Goal: Information Seeking & Learning: Learn about a topic

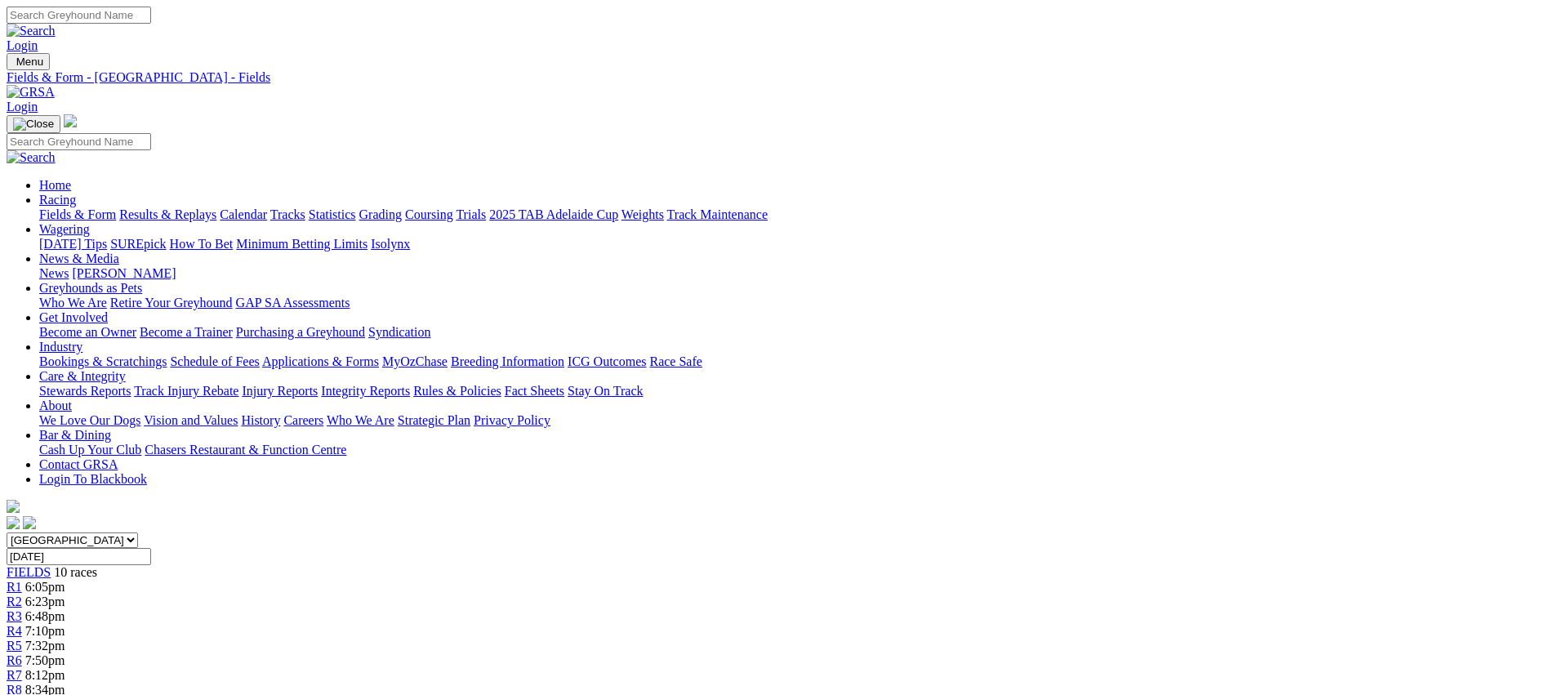
click at [116, 208] on link "Fields & Form" at bounding box center [78, 214] width 77 height 14
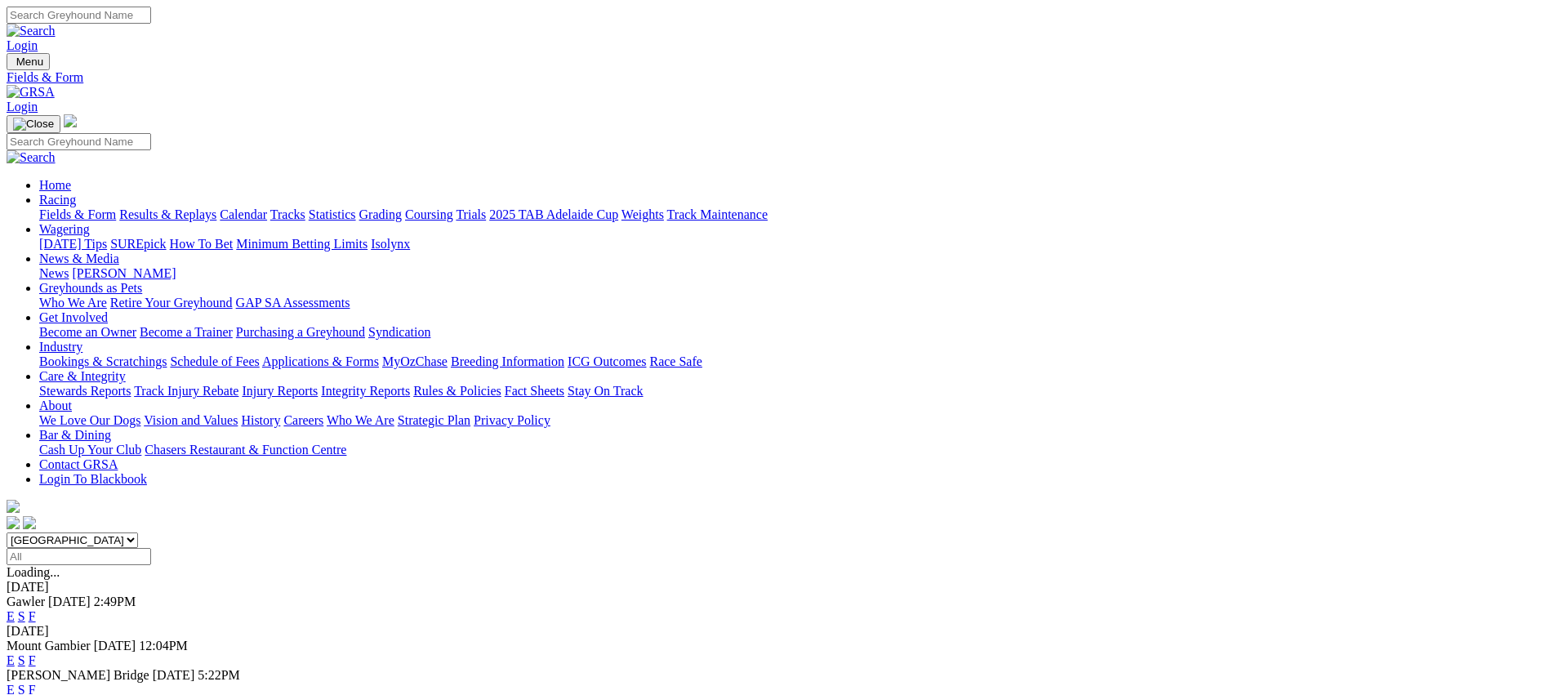
scroll to position [333, 0]
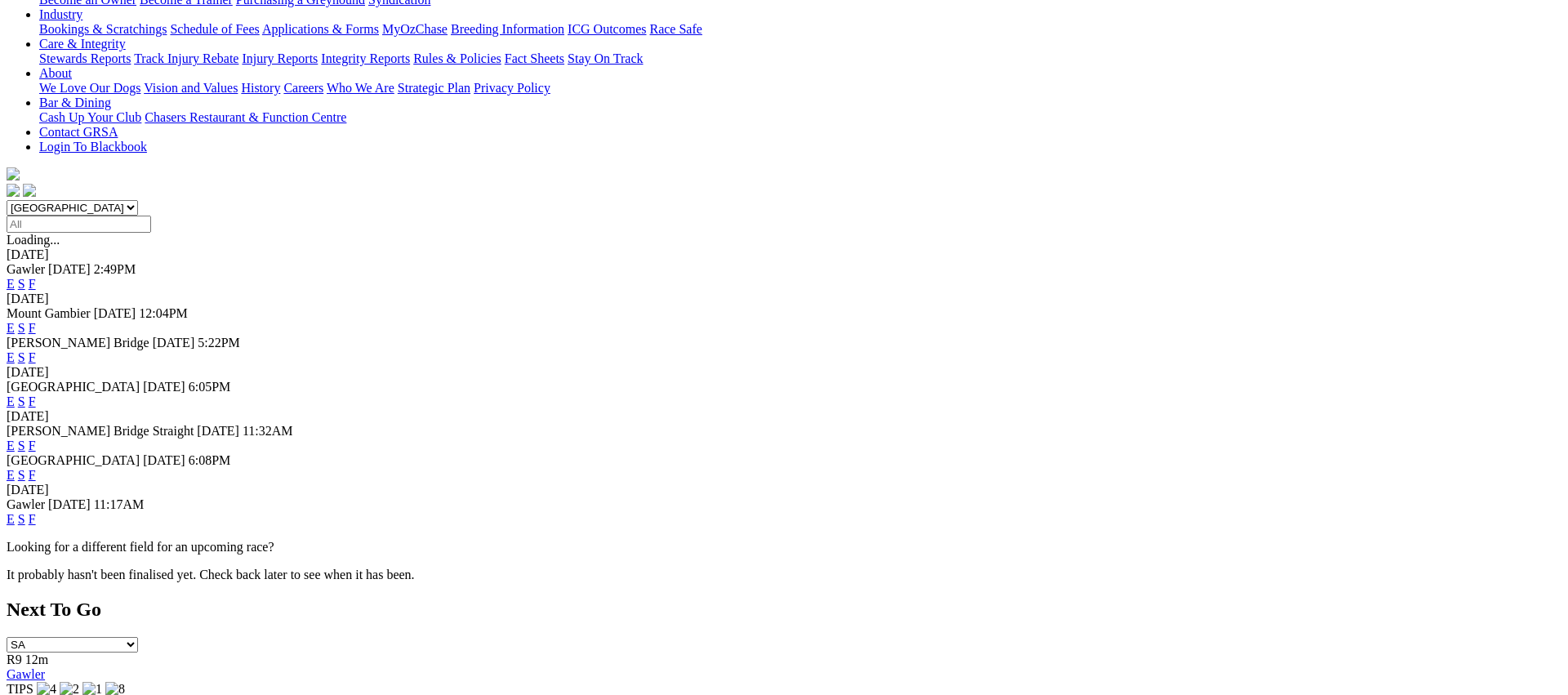
click at [15, 394] on link "E" at bounding box center [10, 401] width 8 height 14
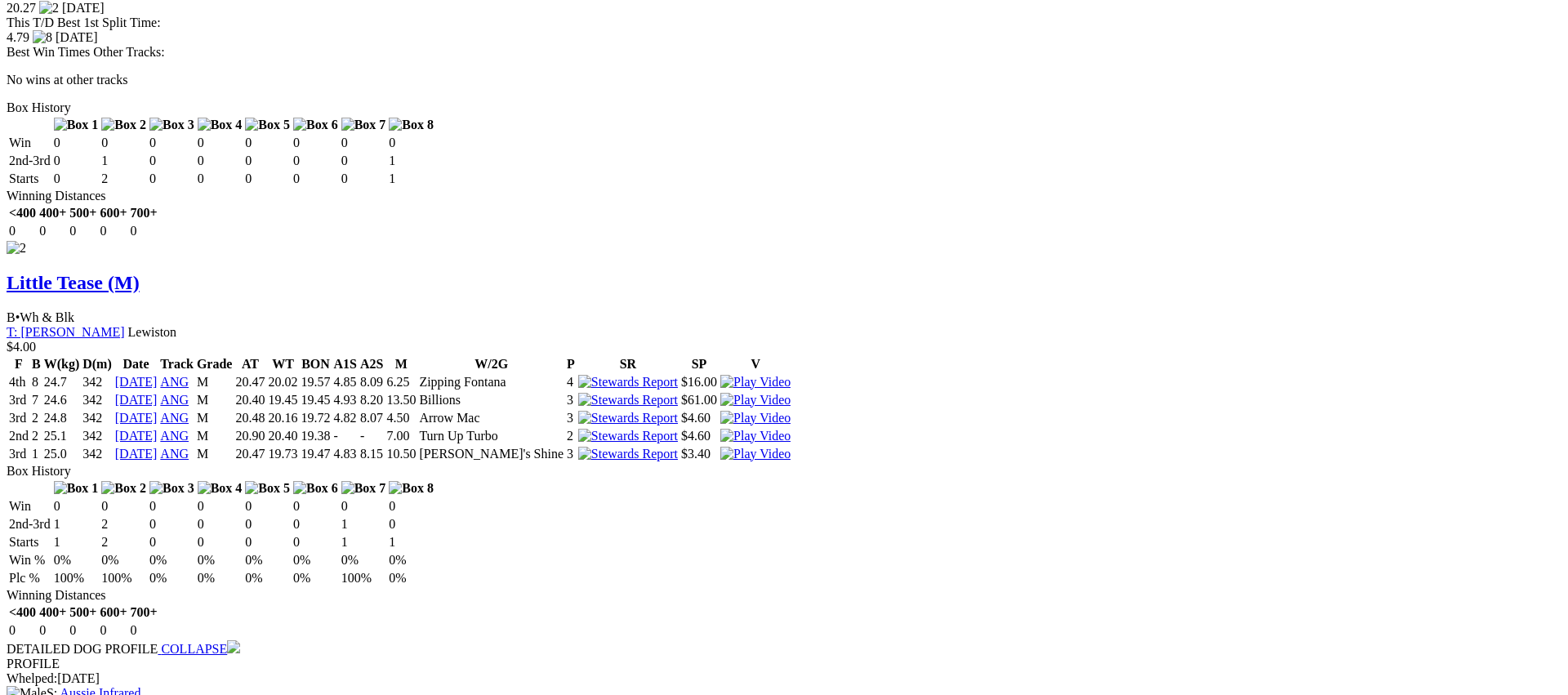
scroll to position [2176, 0]
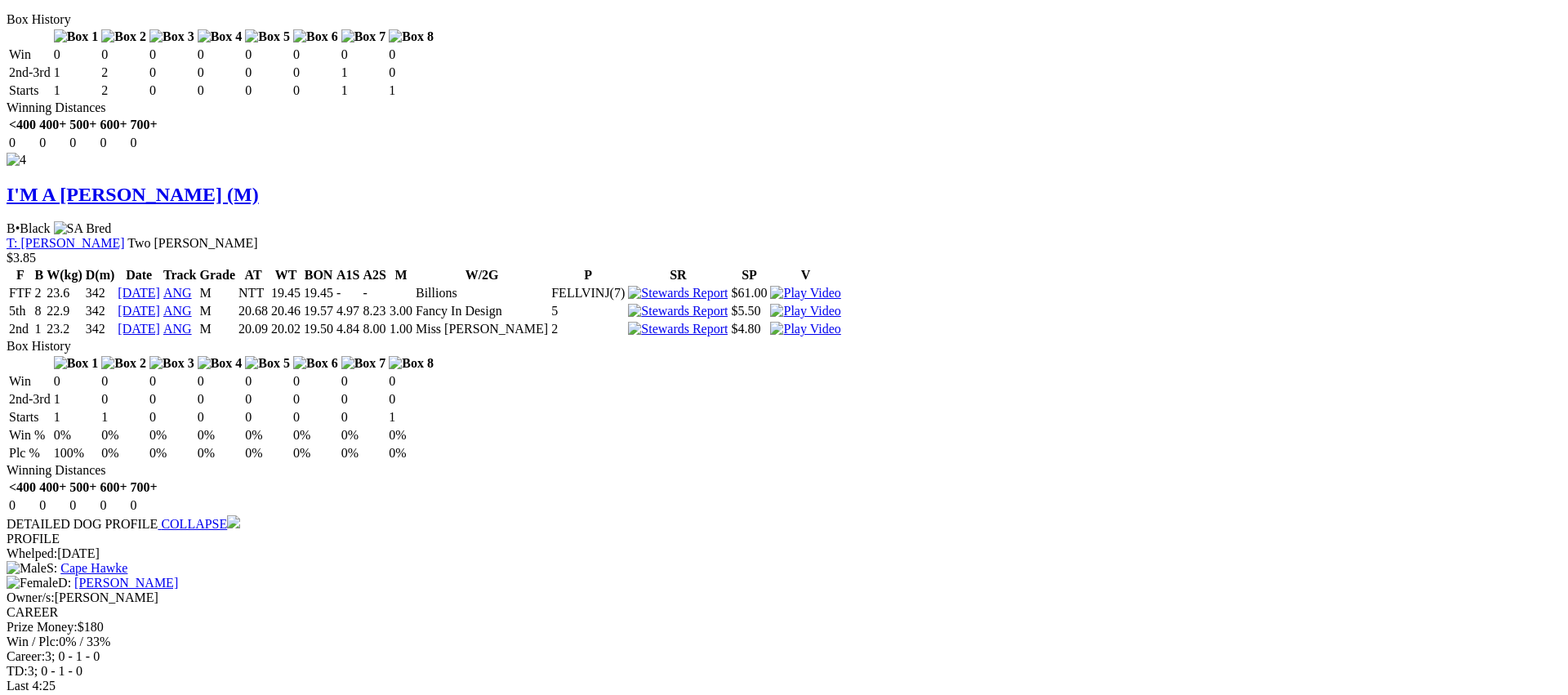
scroll to position [3095, 0]
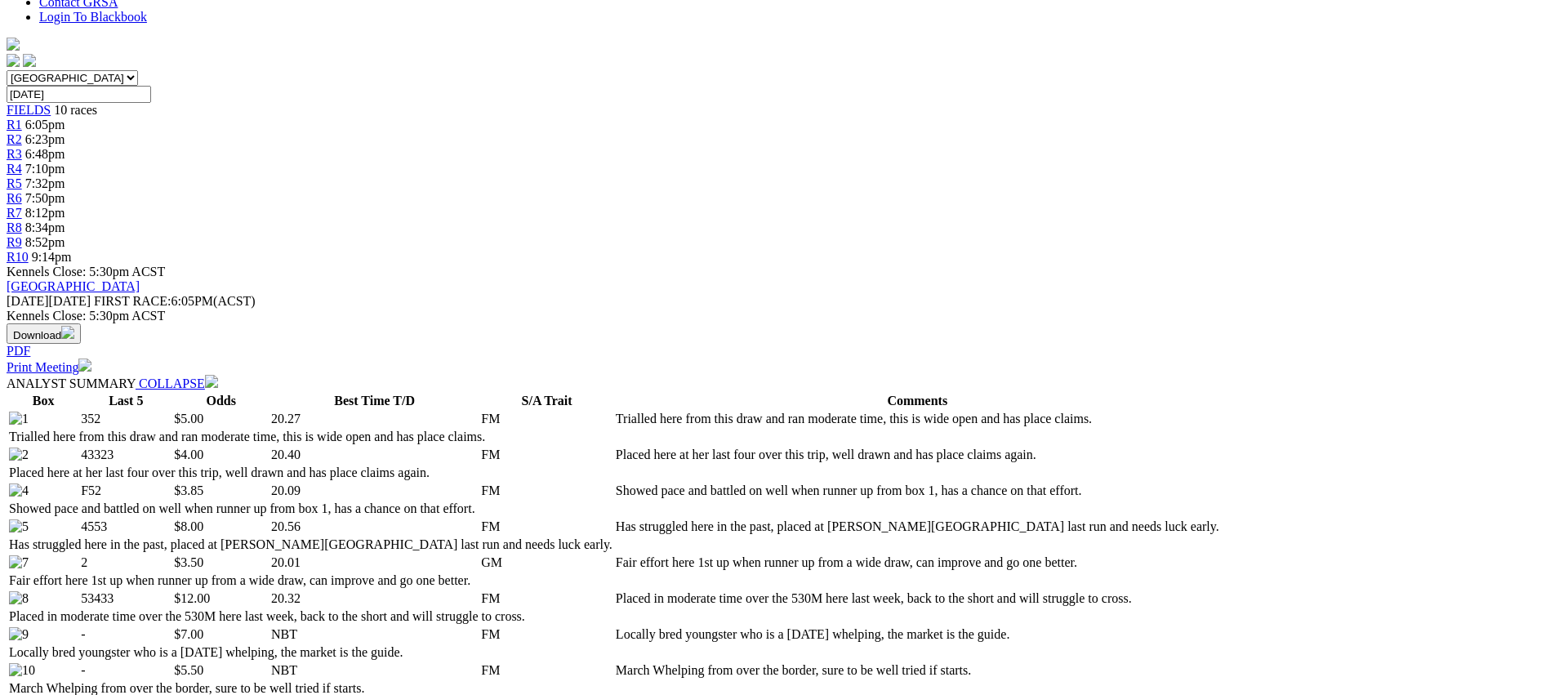
scroll to position [0, 0]
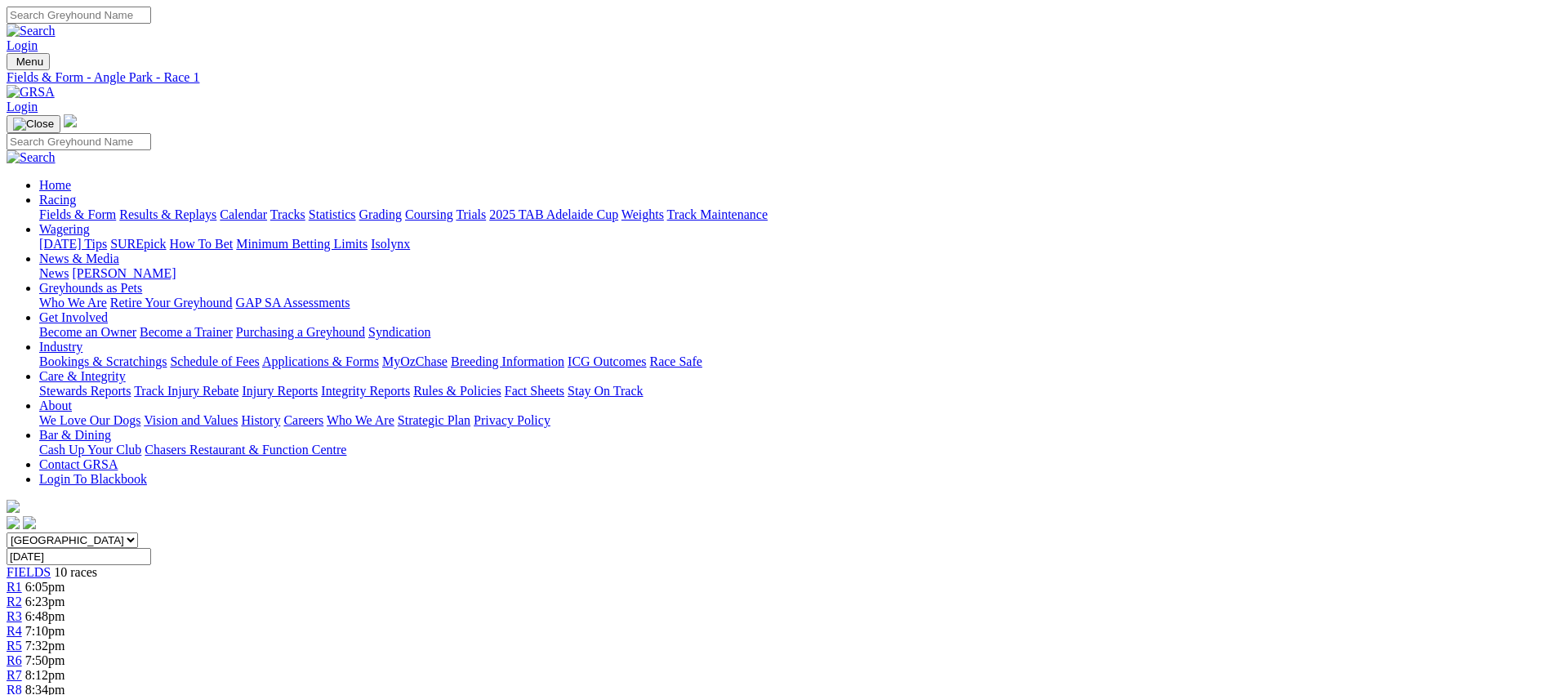
click at [22, 594] on span "R2" at bounding box center [14, 601] width 16 height 14
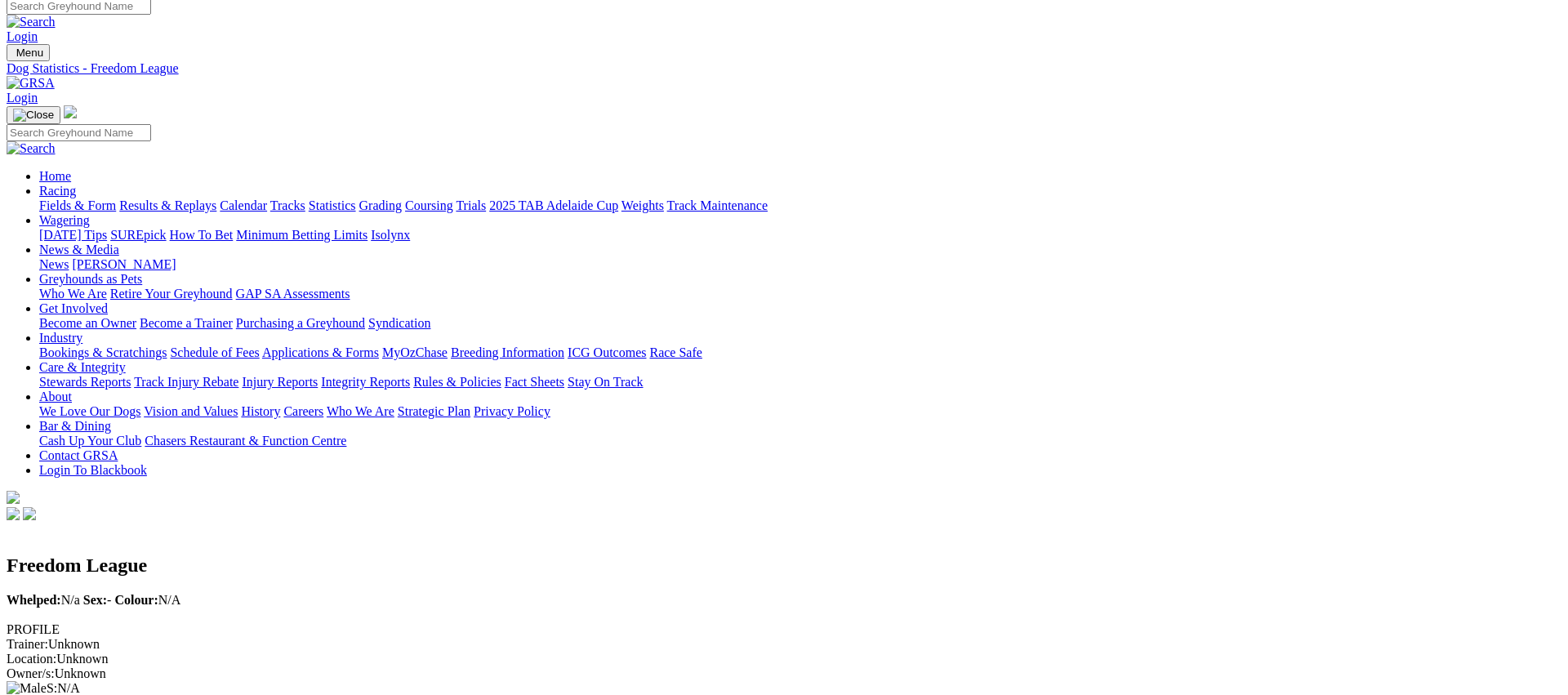
scroll to position [7, 0]
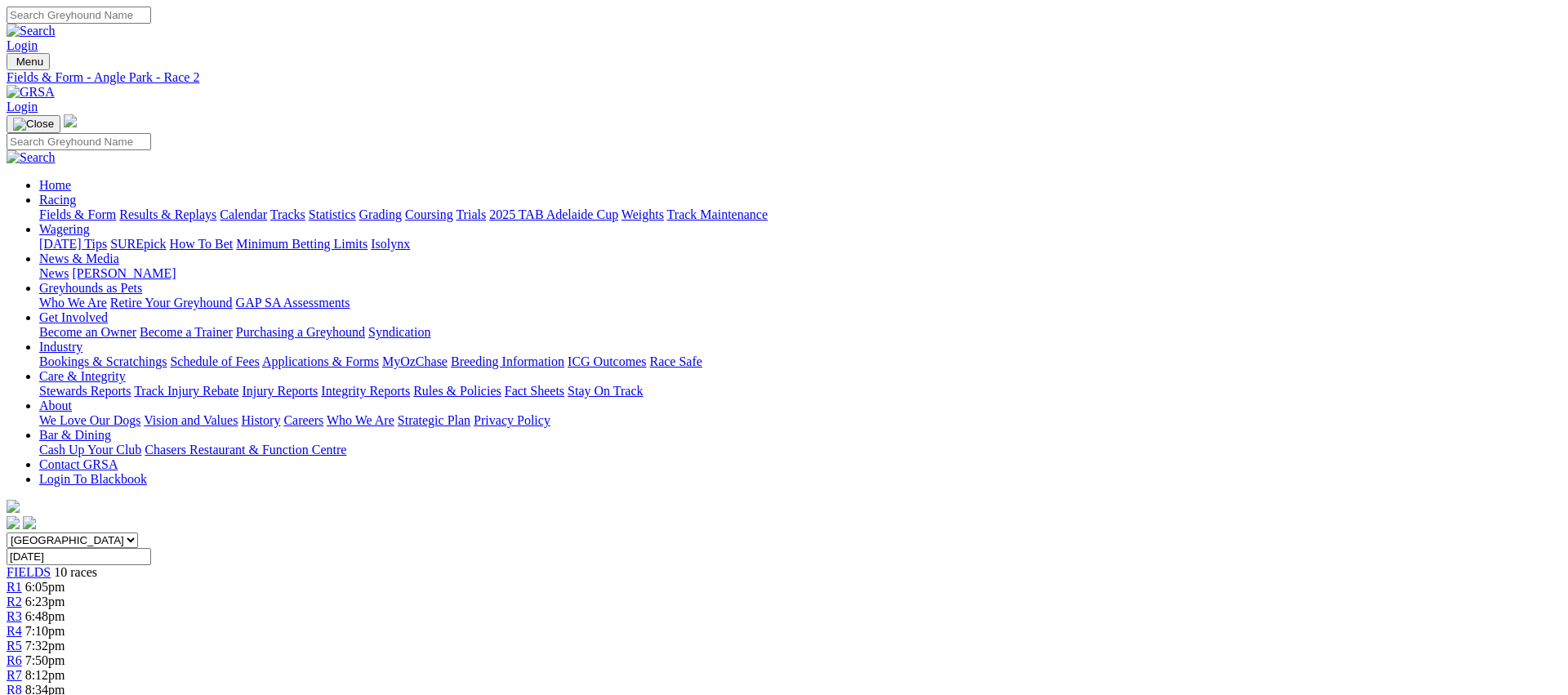
click at [605, 609] on div "R3 6:48pm" at bounding box center [784, 616] width 1555 height 15
click at [710, 624] on div "R4 7:10pm" at bounding box center [784, 631] width 1555 height 15
click at [22, 638] on span "R5" at bounding box center [14, 645] width 16 height 14
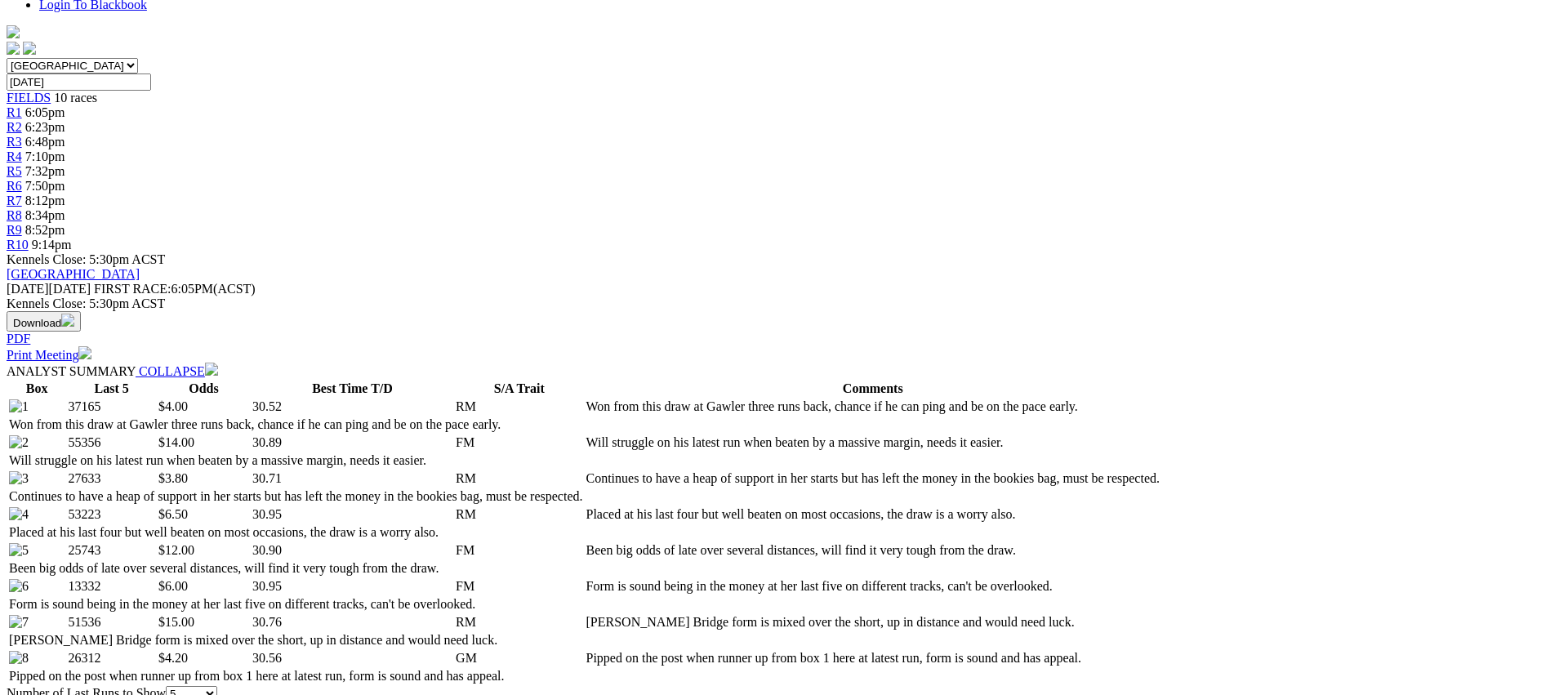
scroll to position [685, 0]
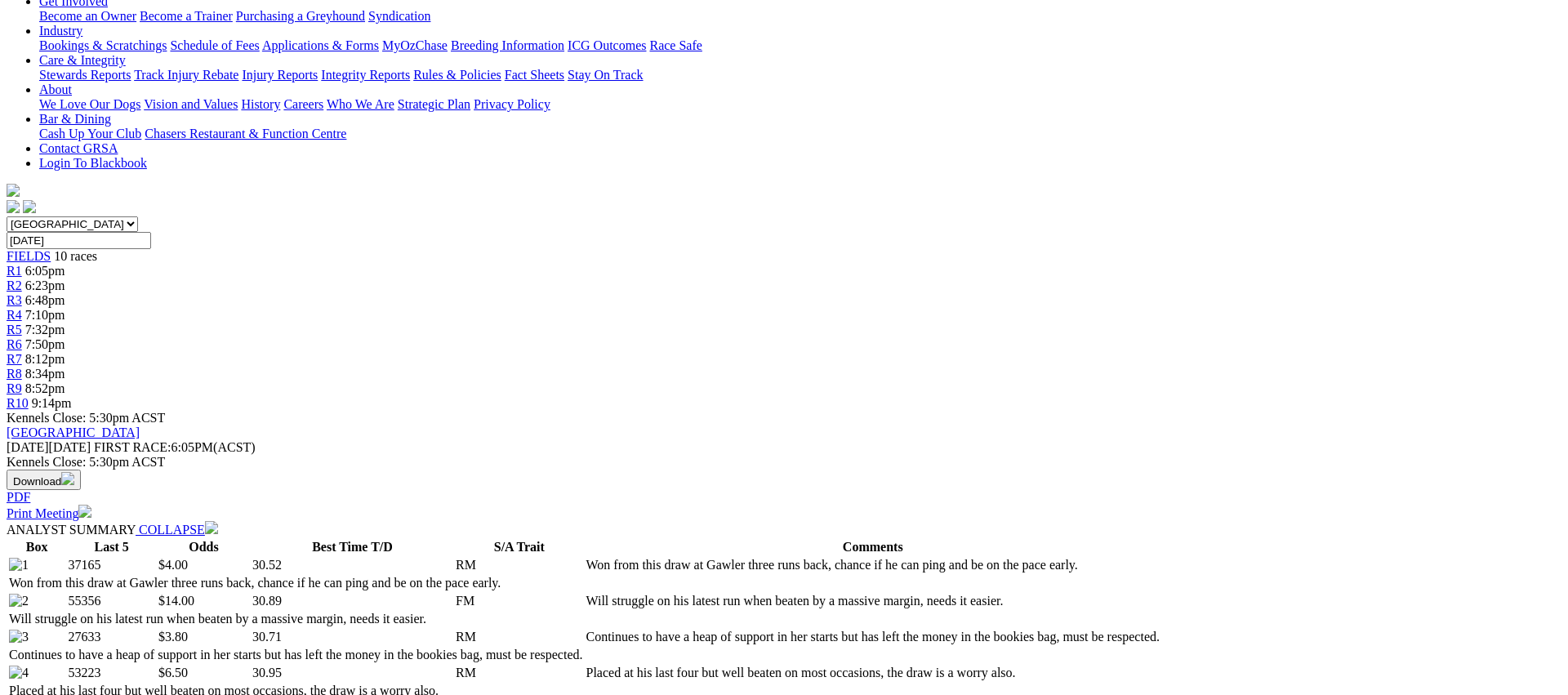
scroll to position [0, 0]
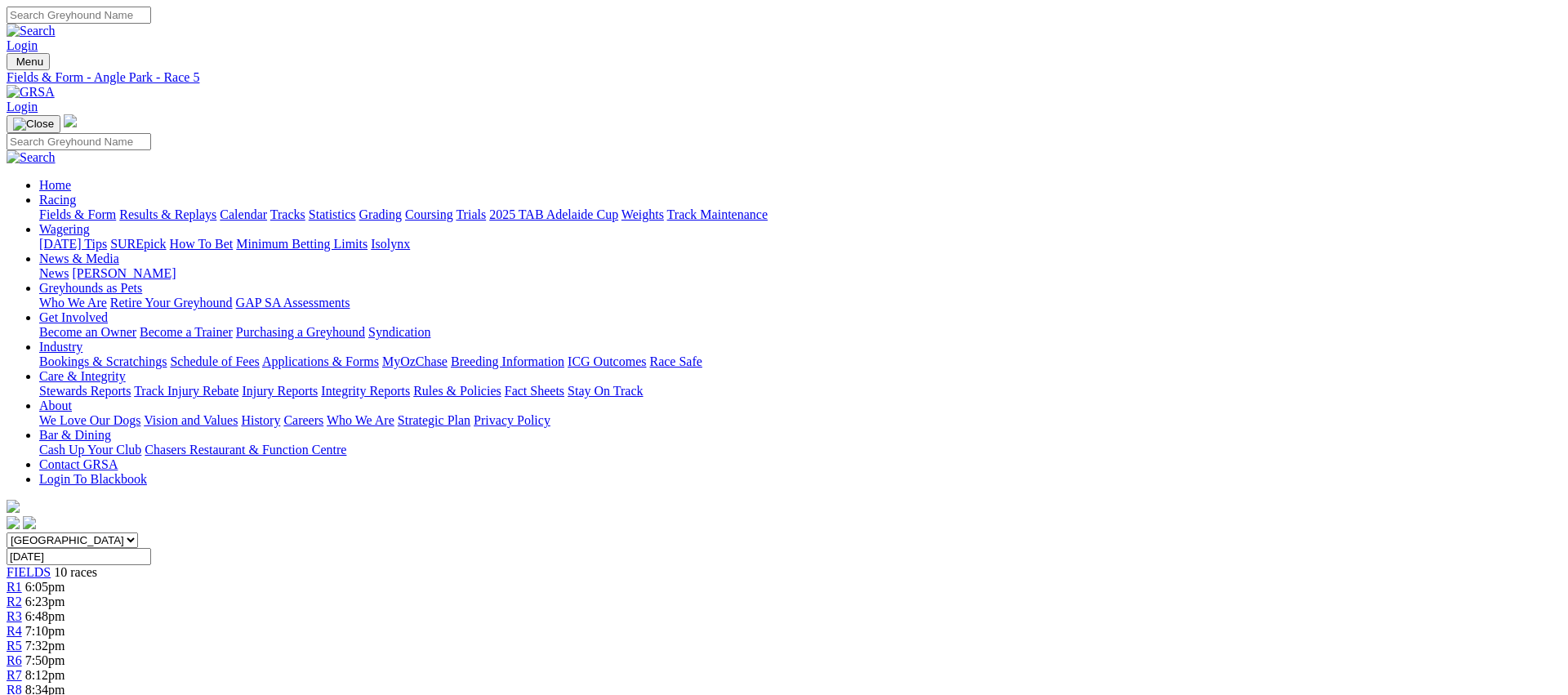
click at [65, 654] on span "7:50pm" at bounding box center [46, 660] width 40 height 14
click at [22, 668] on link "R7" at bounding box center [14, 675] width 16 height 14
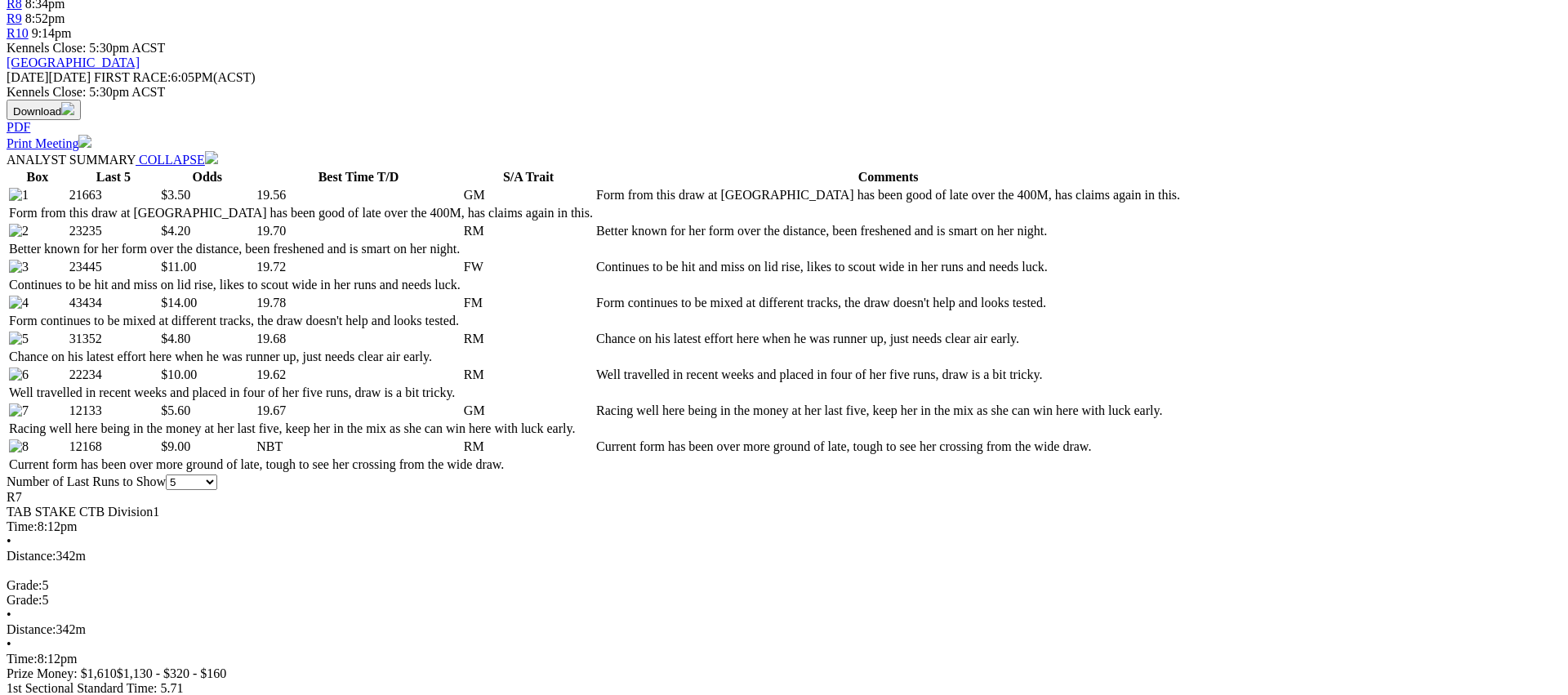
scroll to position [689, 0]
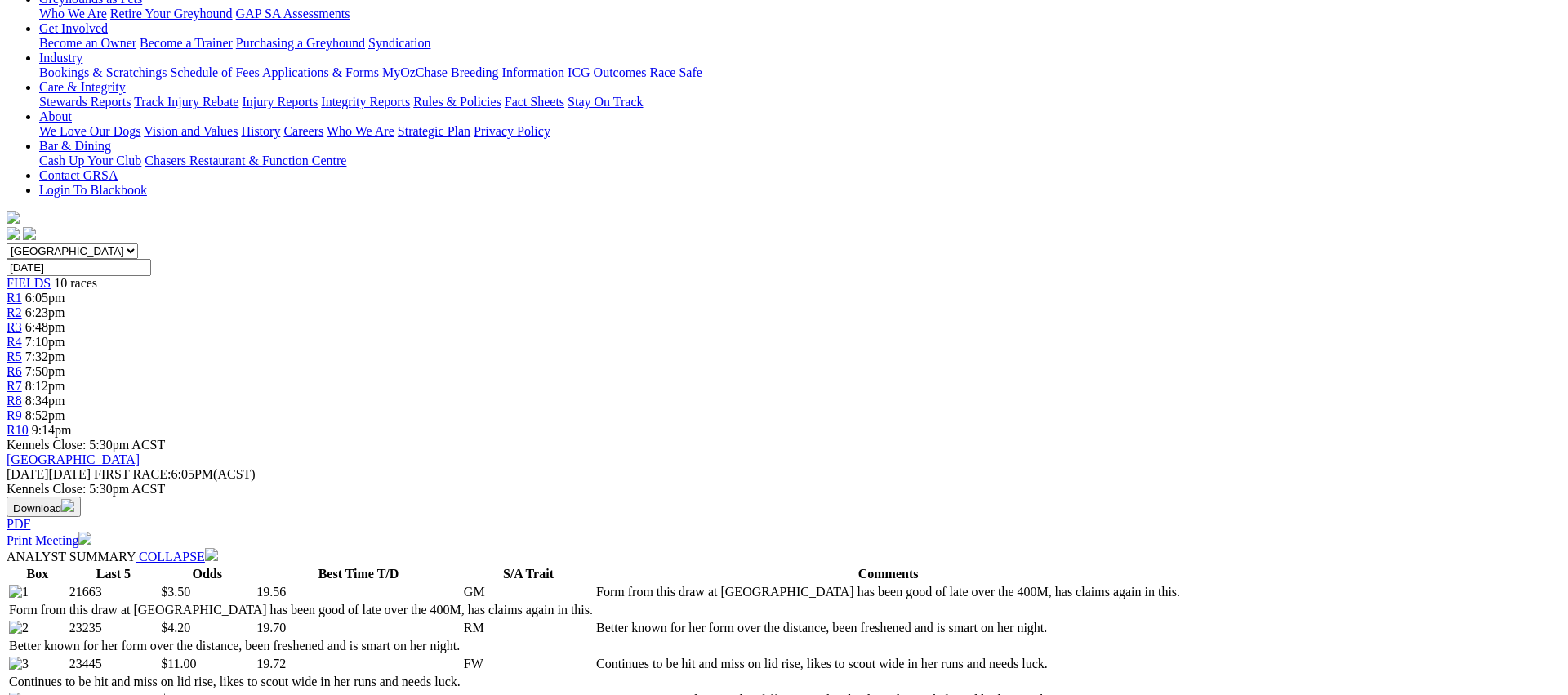
scroll to position [0, 0]
